Goal: Information Seeking & Learning: Learn about a topic

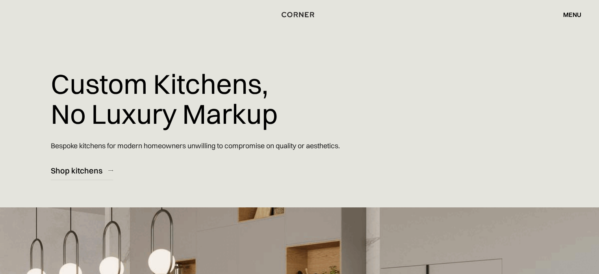
click at [570, 14] on div "menu" at bounding box center [572, 14] width 18 height 6
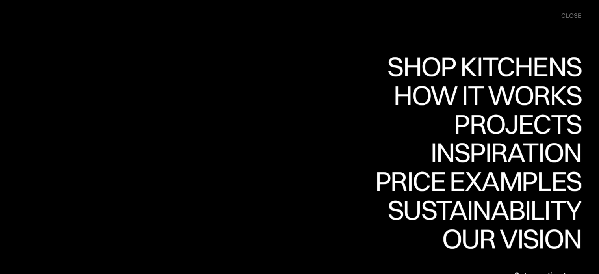
click at [317, 116] on div "Shop Kitchens Shop Kitchens How it works How it works Projects Projects Inspira…" at bounding box center [426, 168] width 345 height 232
click at [515, 80] on div "Shop Kitchens" at bounding box center [482, 94] width 198 height 28
click at [61, 122] on div "Shop Kitchens Shop Kitchens How it works How it works Projects Projects Inspira…" at bounding box center [299, 182] width 599 height 232
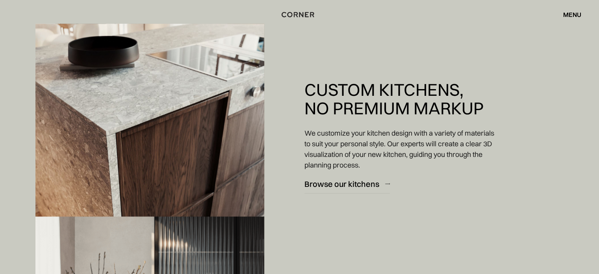
scroll to position [977, 0]
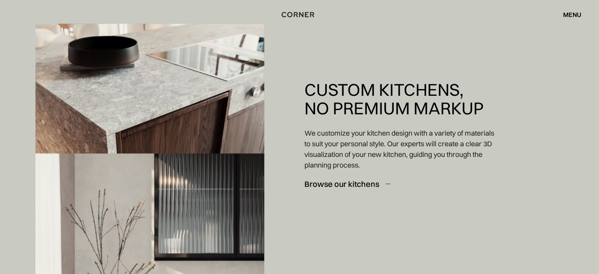
click at [576, 15] on div "menu" at bounding box center [572, 14] width 18 height 6
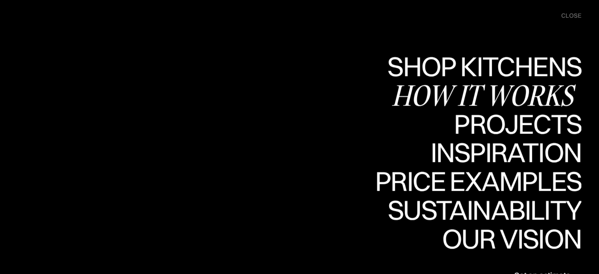
click at [509, 91] on div "How it works" at bounding box center [486, 95] width 190 height 28
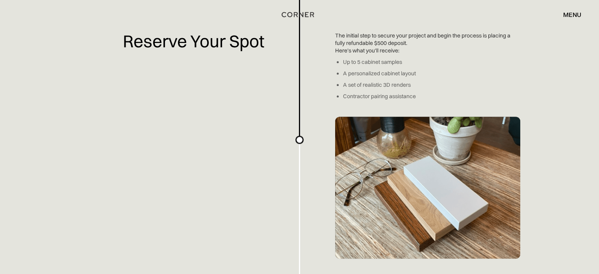
scroll to position [775, 0]
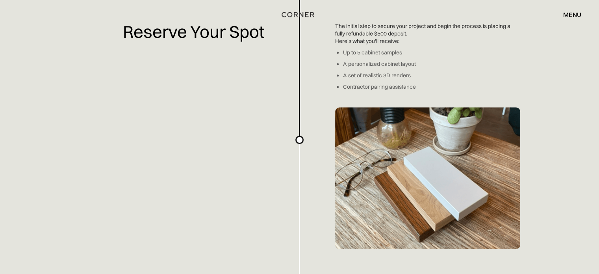
drag, startPoint x: 602, startPoint y: 33, endPoint x: 587, endPoint y: 137, distance: 105.0
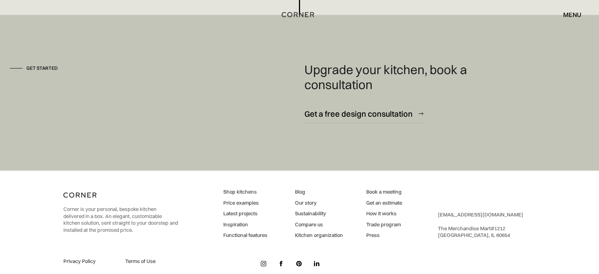
scroll to position [2166, 0]
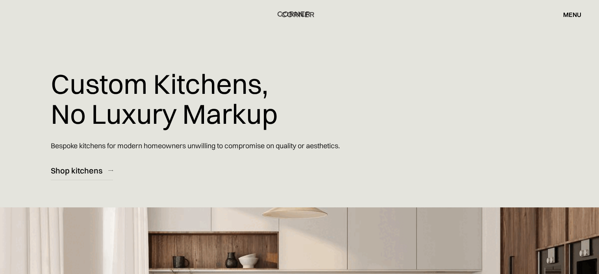
click at [289, 14] on img "home" at bounding box center [294, 14] width 32 height 10
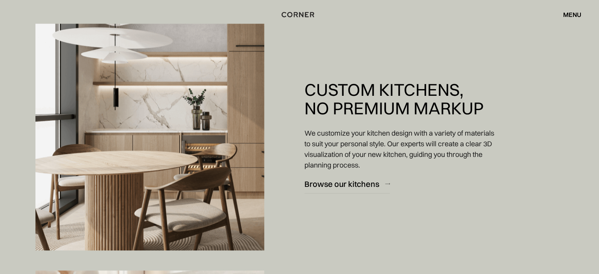
scroll to position [618, 0]
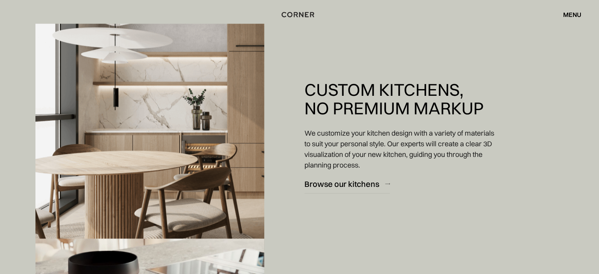
drag, startPoint x: 598, startPoint y: 45, endPoint x: 594, endPoint y: 55, distance: 10.8
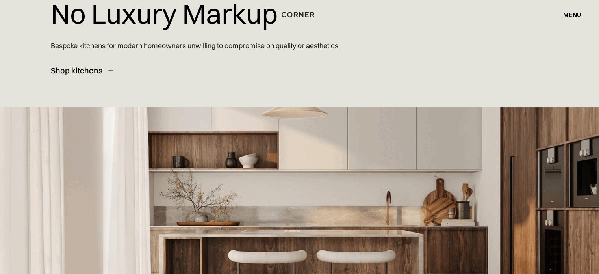
scroll to position [0, 0]
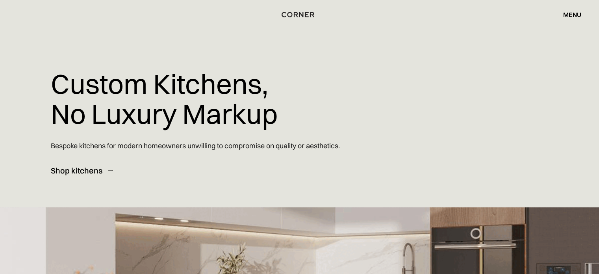
click at [578, 14] on div "menu" at bounding box center [572, 14] width 18 height 6
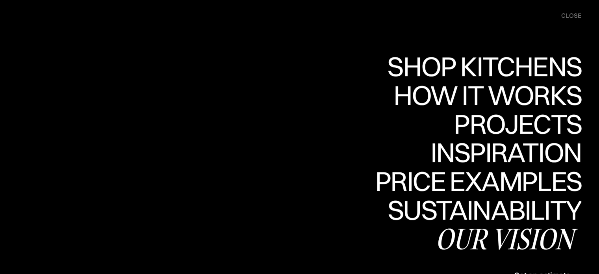
click at [539, 237] on div "Our vision" at bounding box center [508, 238] width 146 height 28
